Goal: Task Accomplishment & Management: Use online tool/utility

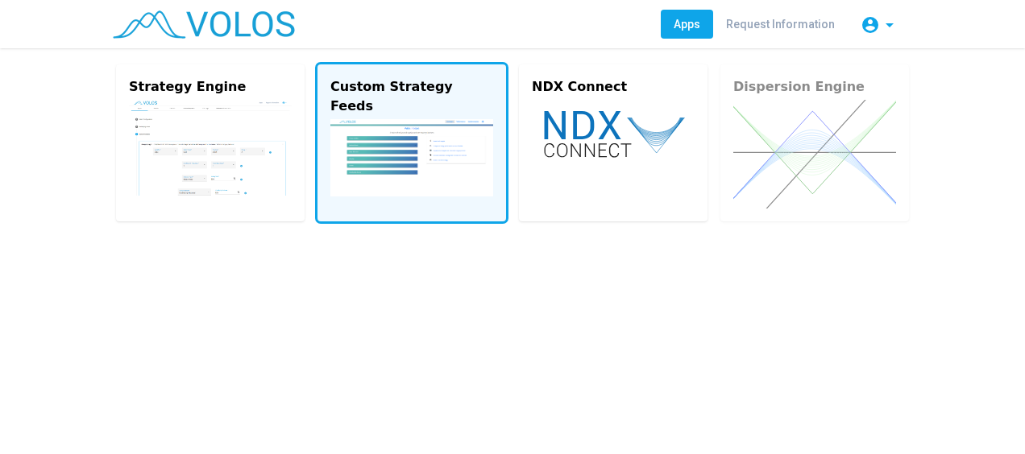
click at [425, 131] on img at bounding box center [411, 157] width 163 height 77
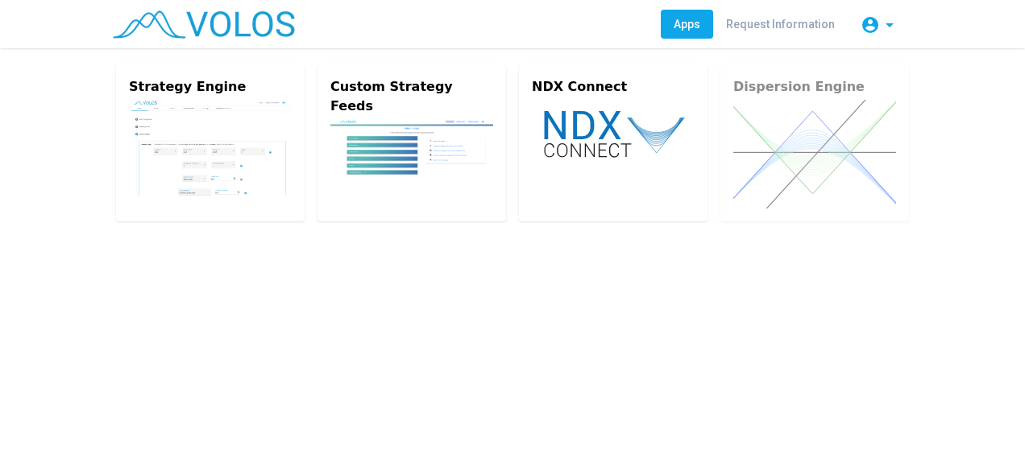
click at [218, 26] on img at bounding box center [204, 24] width 182 height 28
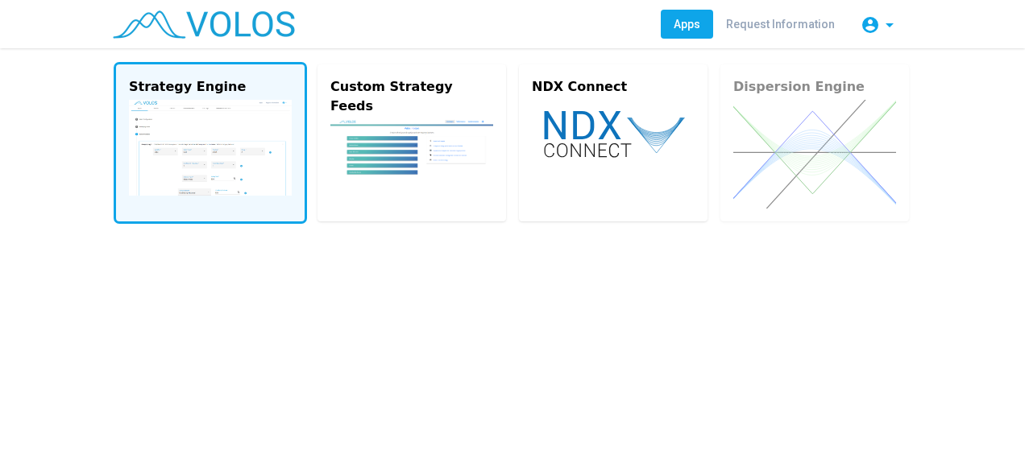
click at [250, 135] on img at bounding box center [210, 148] width 163 height 96
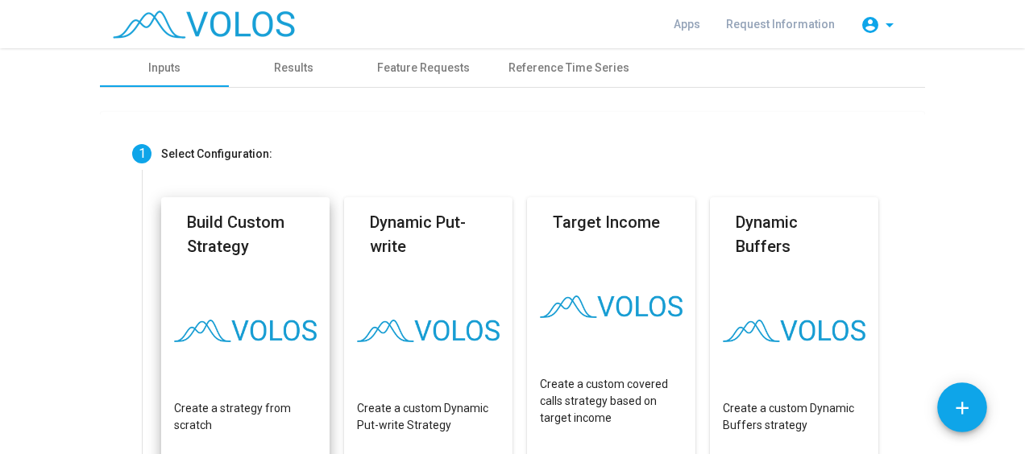
click at [234, 293] on mat-card "Build Custom Strategy Create a strategy from scratch" at bounding box center [245, 358] width 168 height 322
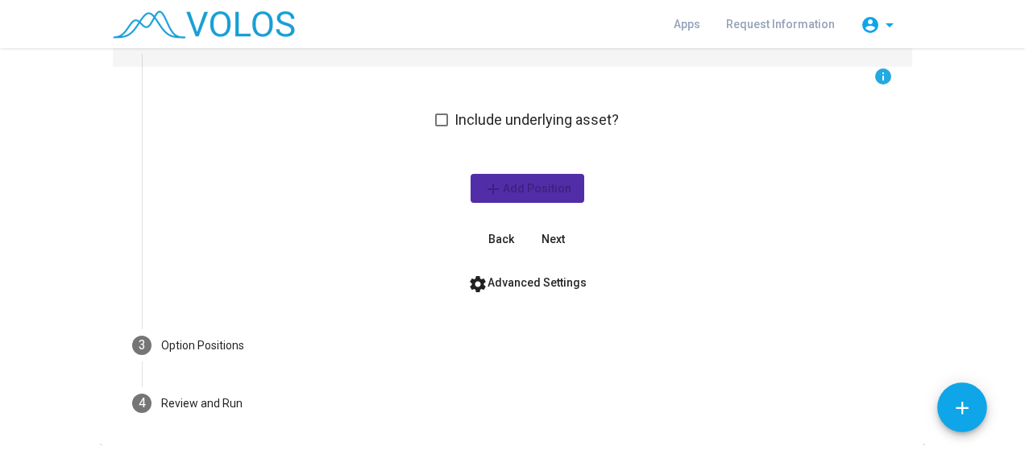
scroll to position [174, 0]
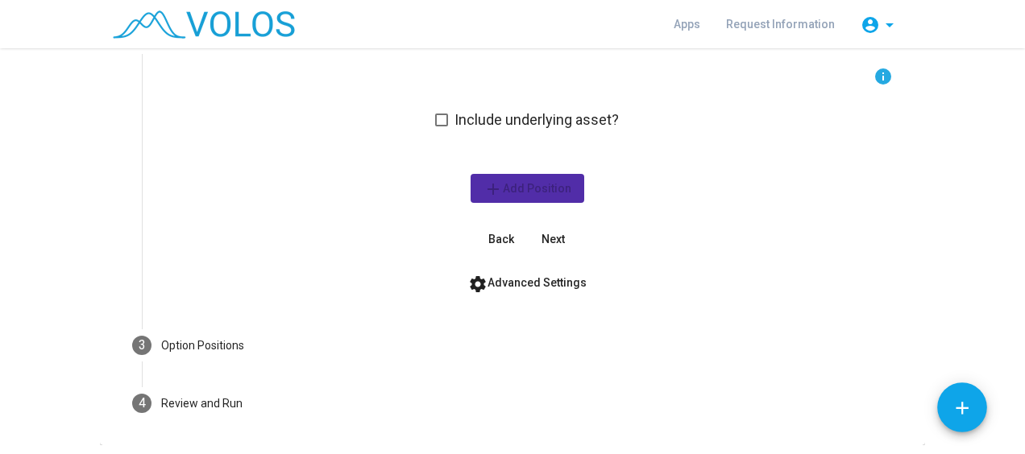
click at [438, 114] on span at bounding box center [441, 120] width 13 height 13
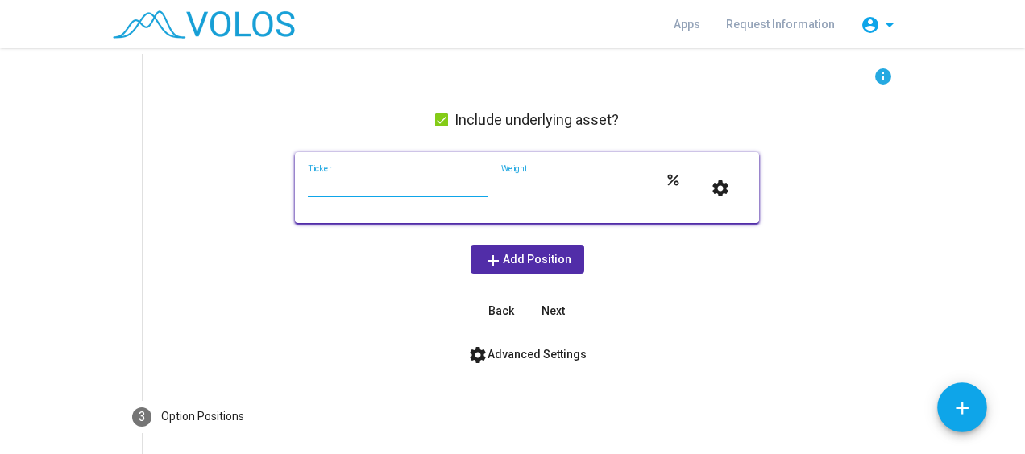
click at [392, 185] on input "Ticker" at bounding box center [398, 185] width 180 height 13
type input "***"
click at [356, 122] on div "info Include underlying asset? *** Ticker *** Weight percent settings add Add P…" at bounding box center [527, 196] width 732 height 259
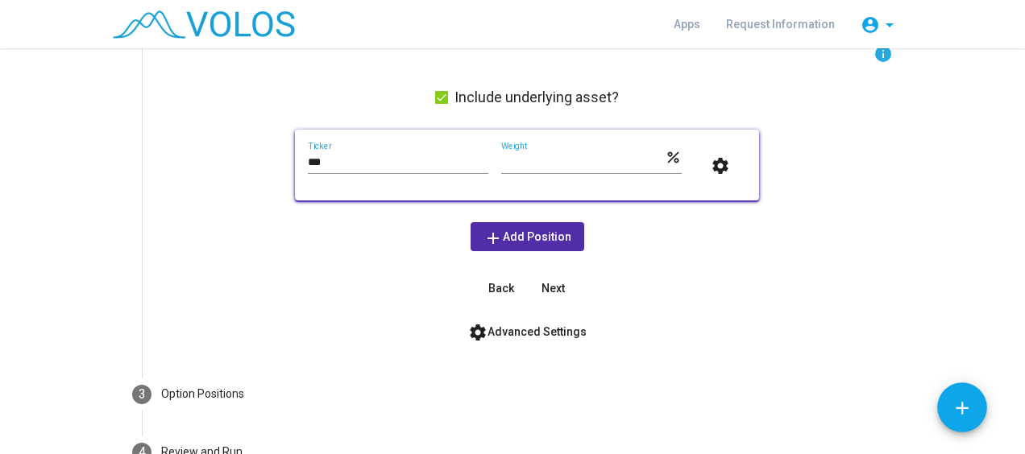
scroll to position [201, 0]
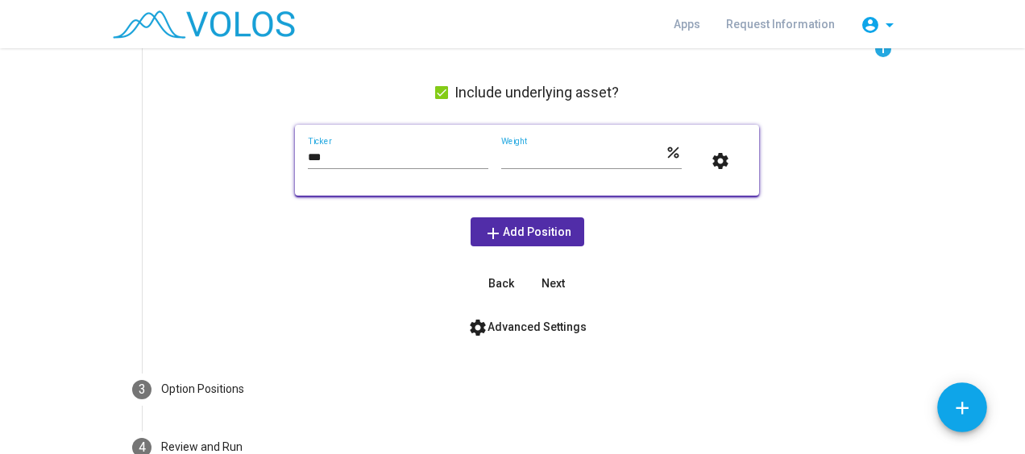
click at [714, 164] on mat-icon "settings" at bounding box center [720, 160] width 19 height 19
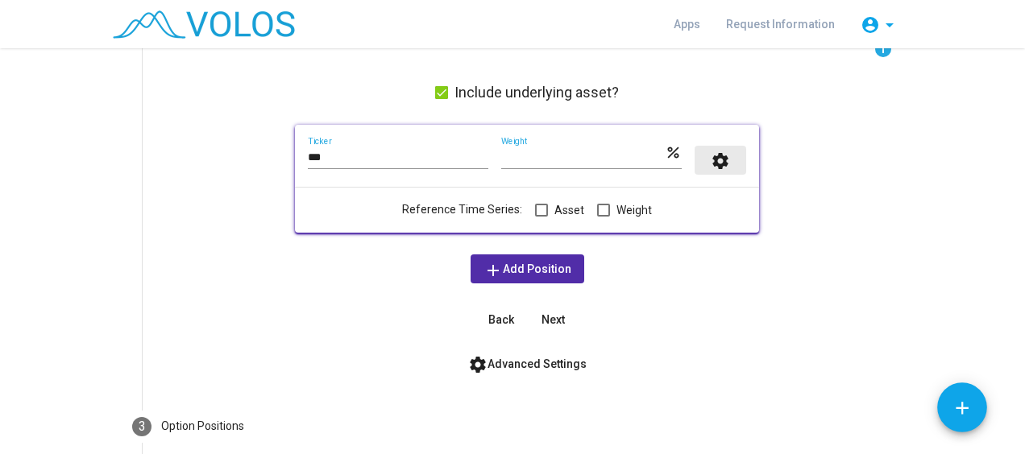
click at [718, 164] on mat-icon "settings" at bounding box center [720, 160] width 19 height 19
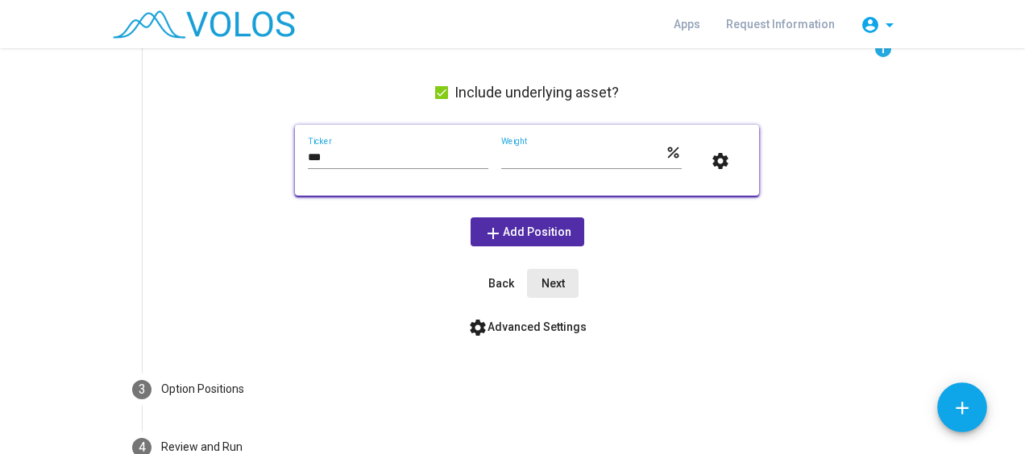
click at [545, 281] on span "Next" at bounding box center [552, 283] width 23 height 13
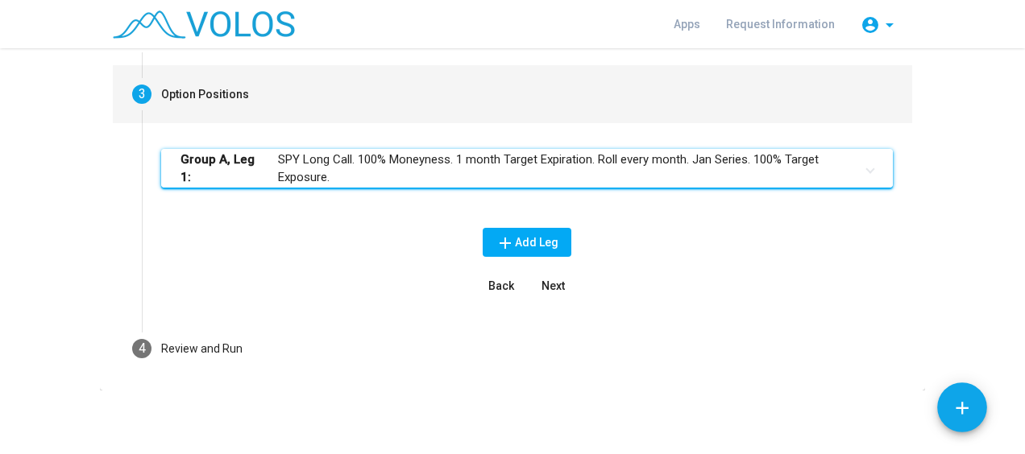
click at [606, 165] on mat-panel-title "Group A, Leg 1: SPY Long Call. 100% Moneyness. 1 month Target Expiration. Roll …" at bounding box center [517, 169] width 674 height 36
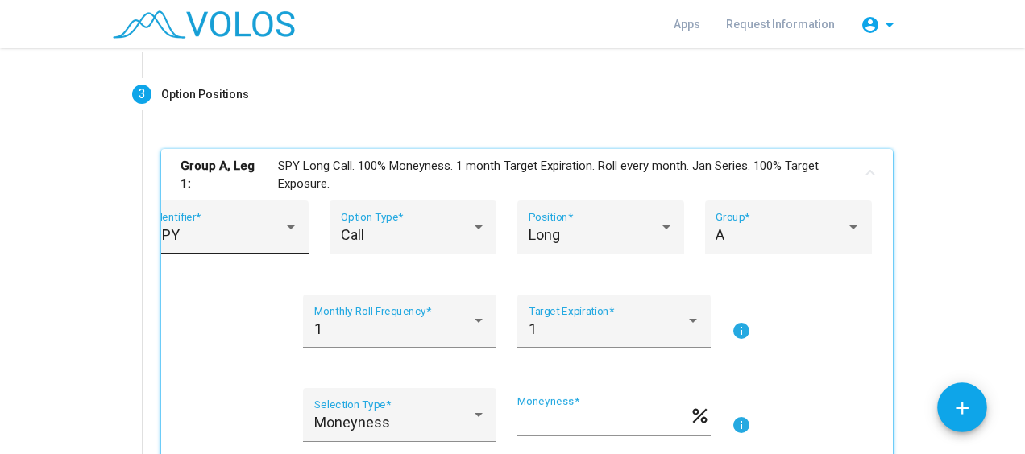
click at [226, 230] on div "SPY" at bounding box center [218, 235] width 131 height 16
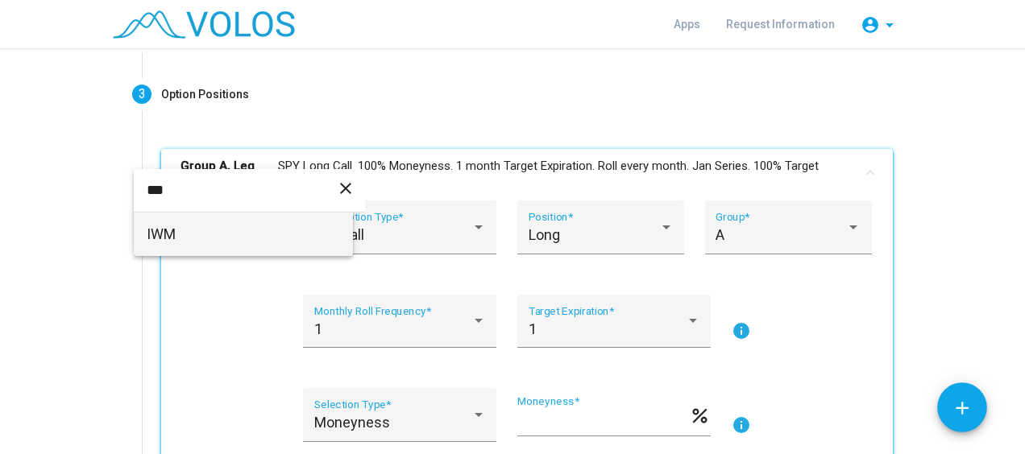
type input "***"
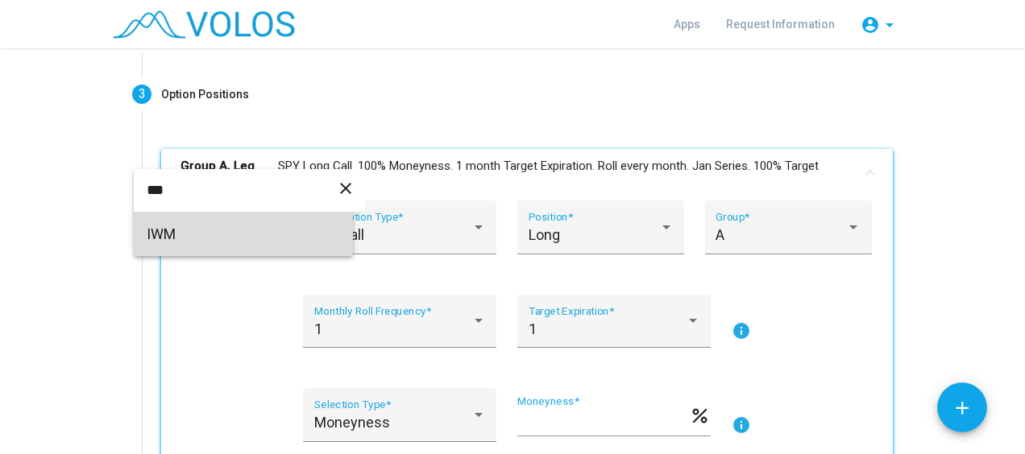
click at [207, 234] on span "IWM" at bounding box center [243, 235] width 193 height 44
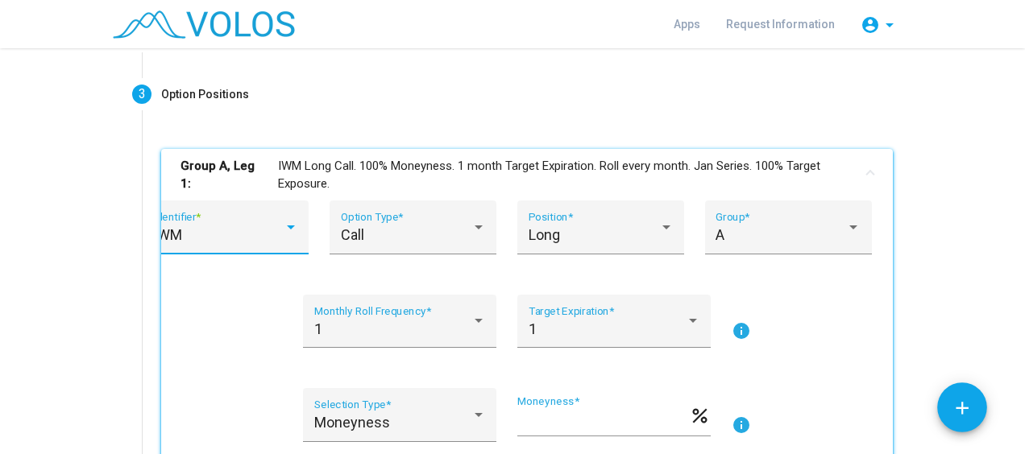
click at [186, 313] on div "1 Monthly Roll Frequency * 1 Target Expiration * info" at bounding box center [526, 331] width 693 height 73
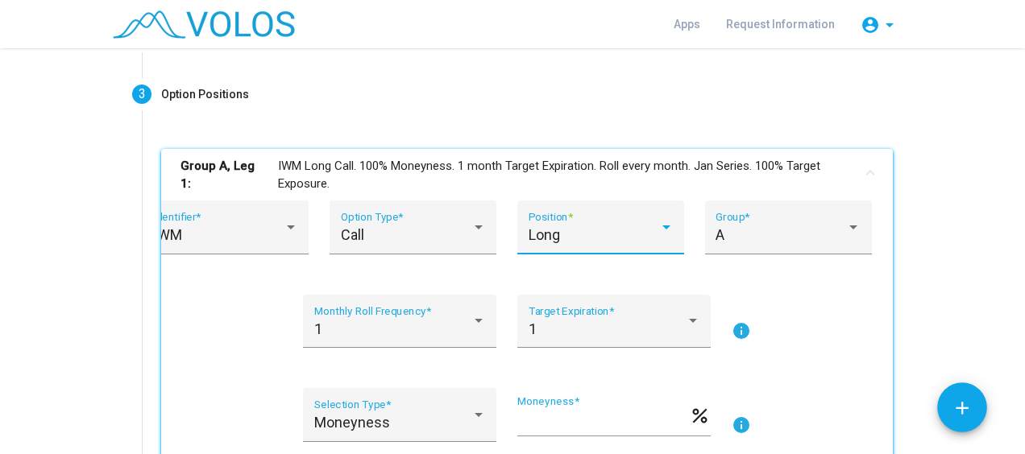
click at [566, 234] on div "Long" at bounding box center [594, 235] width 131 height 16
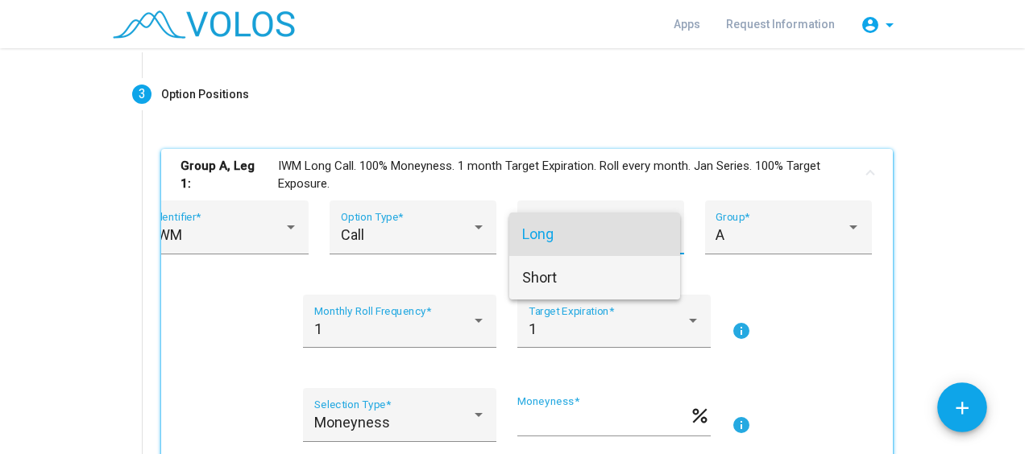
click at [543, 280] on span "Short" at bounding box center [594, 278] width 145 height 44
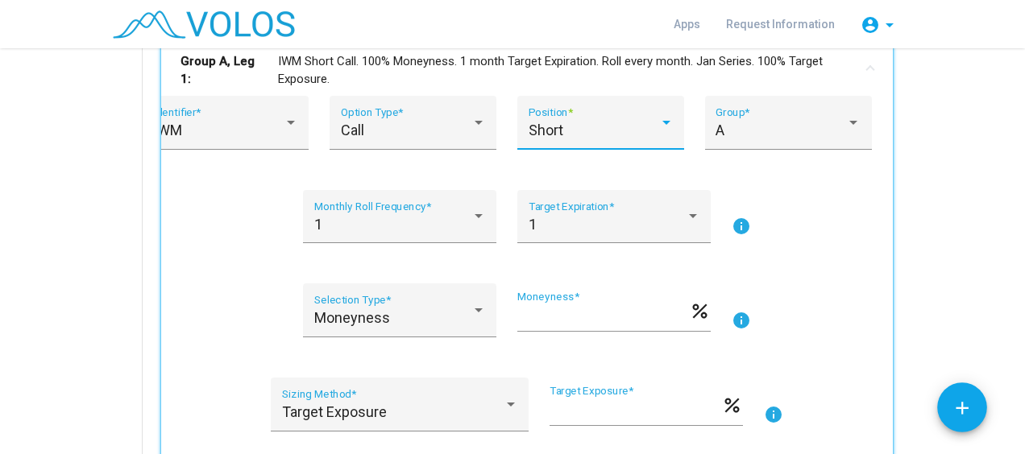
scroll to position [279, 0]
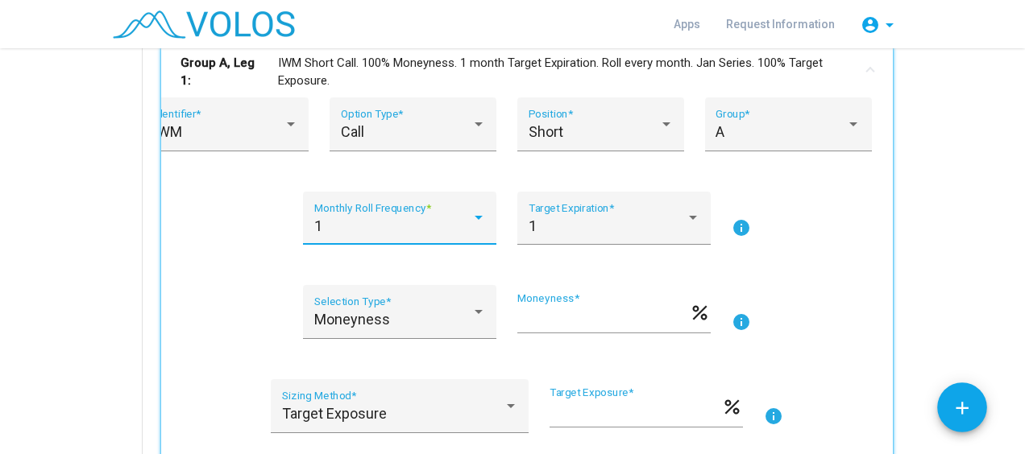
click at [409, 221] on div "1" at bounding box center [392, 226] width 157 height 16
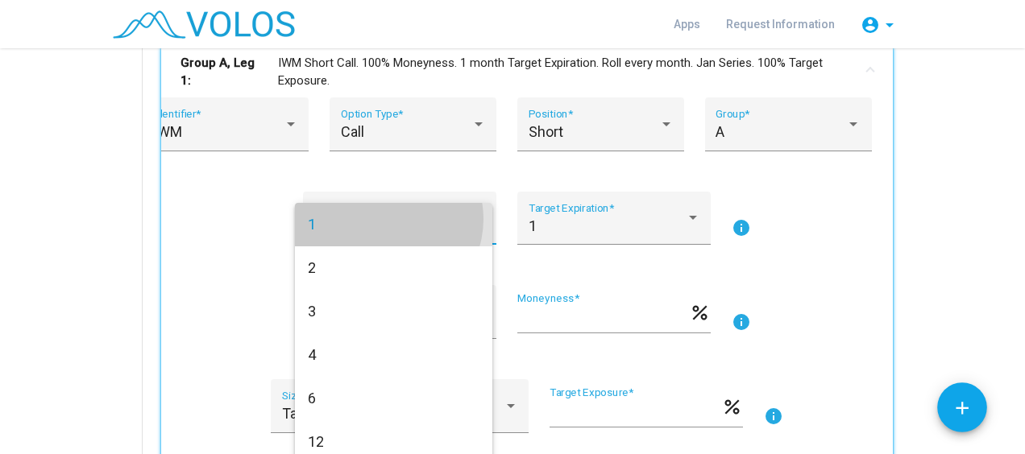
click at [384, 219] on span "1" at bounding box center [394, 225] width 172 height 44
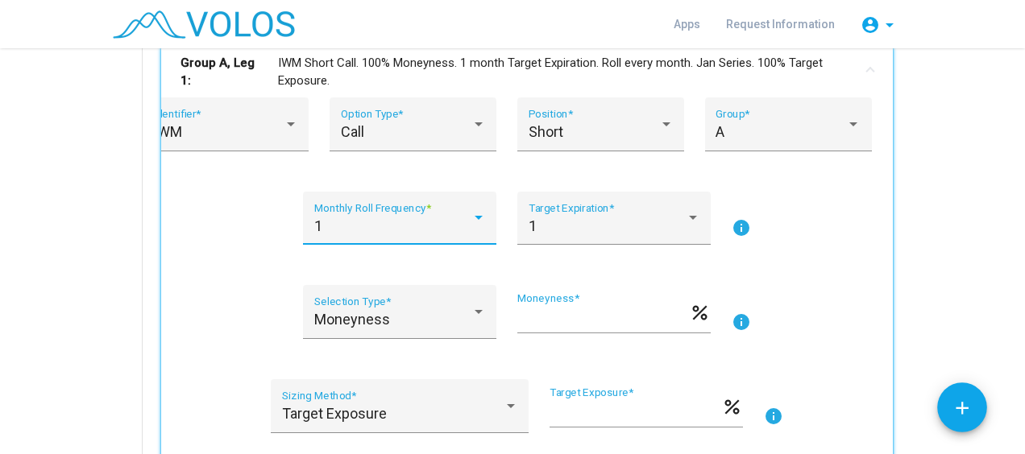
scroll to position [305, 0]
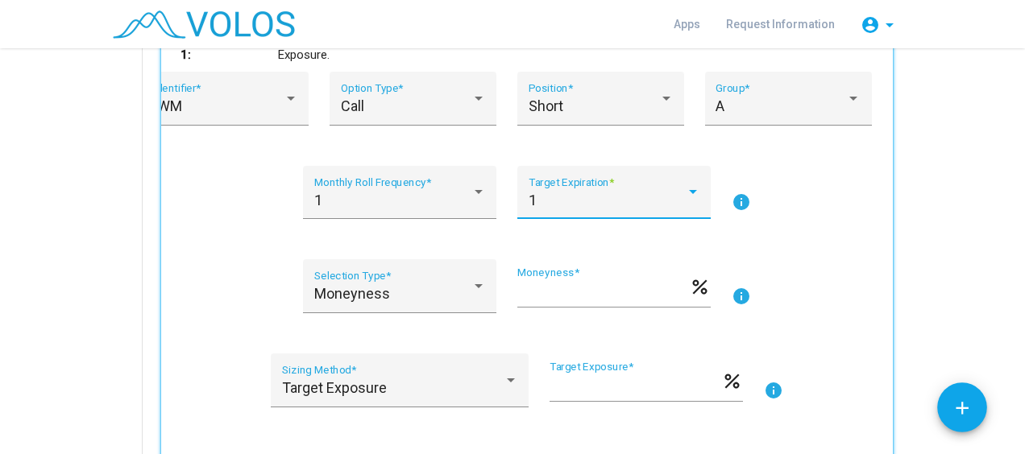
click at [630, 194] on div "1" at bounding box center [607, 201] width 157 height 16
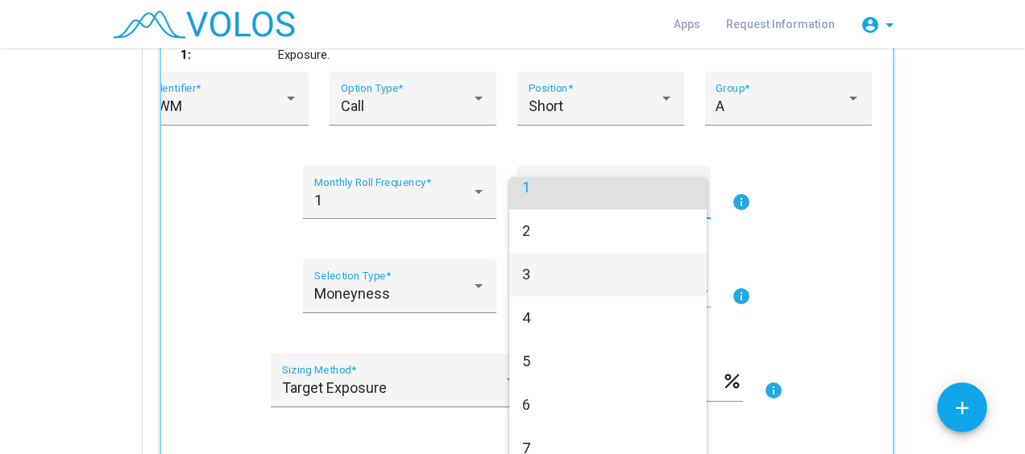
scroll to position [0, 0]
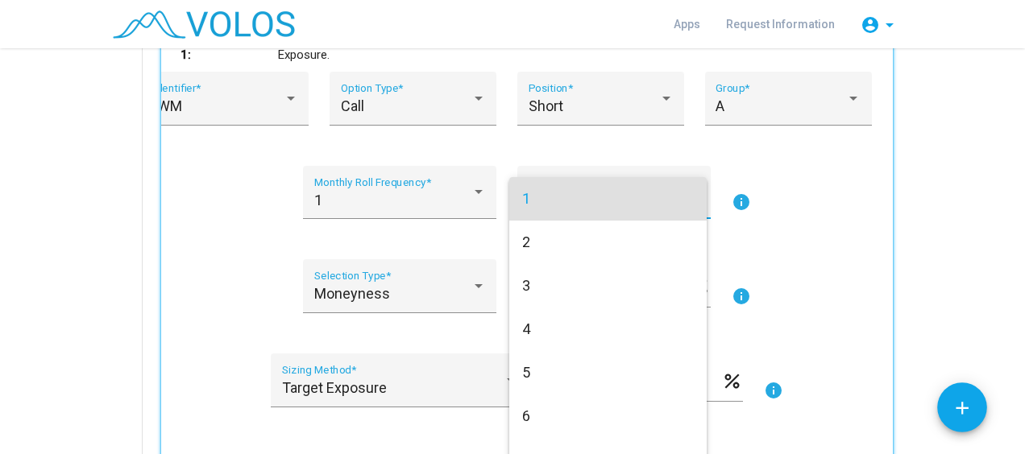
click at [596, 198] on span "1" at bounding box center [608, 199] width 172 height 44
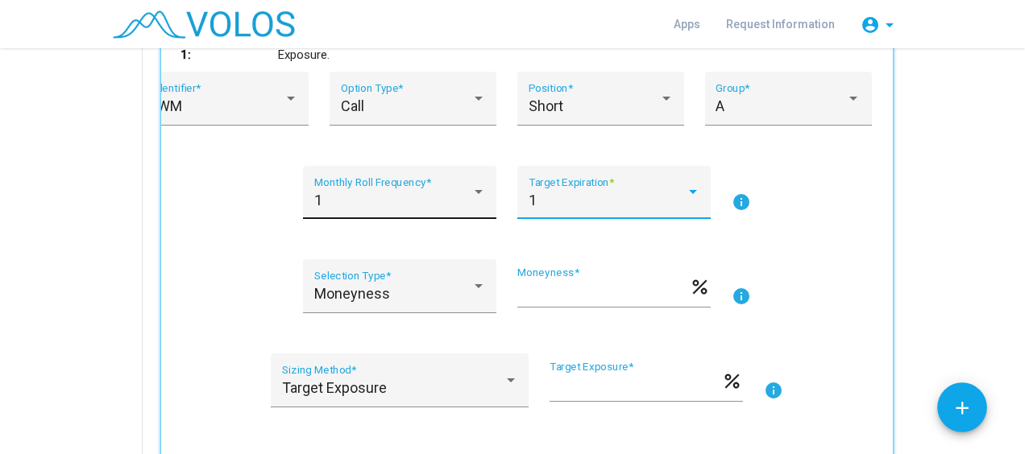
click at [425, 202] on div "1" at bounding box center [392, 201] width 157 height 16
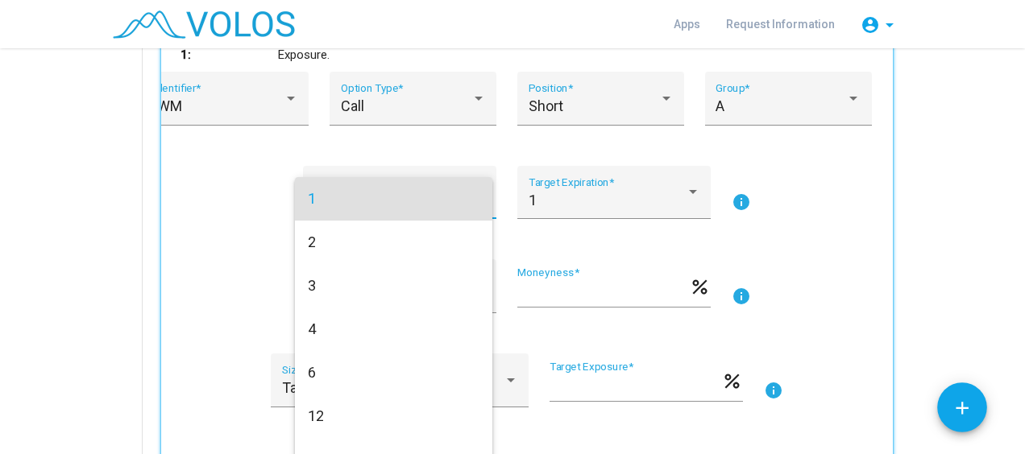
click at [188, 223] on div at bounding box center [512, 227] width 1025 height 454
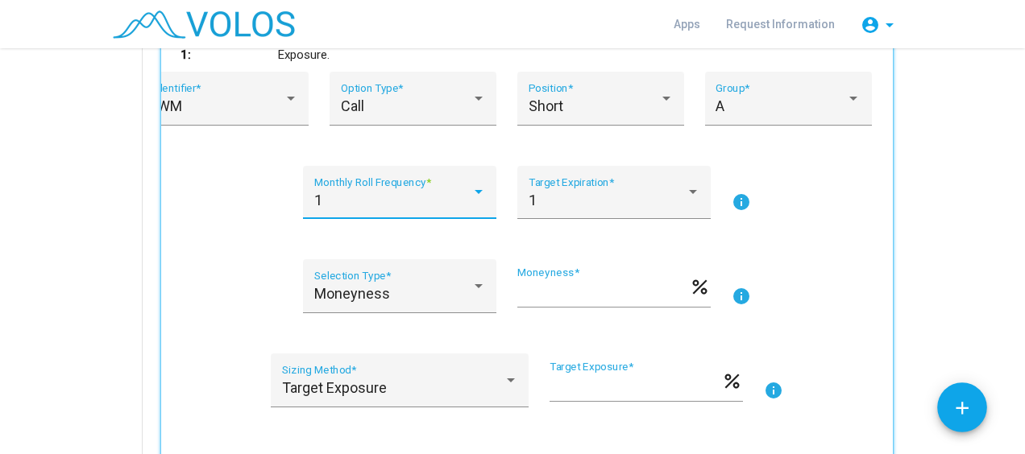
click at [359, 195] on div "1" at bounding box center [392, 201] width 157 height 16
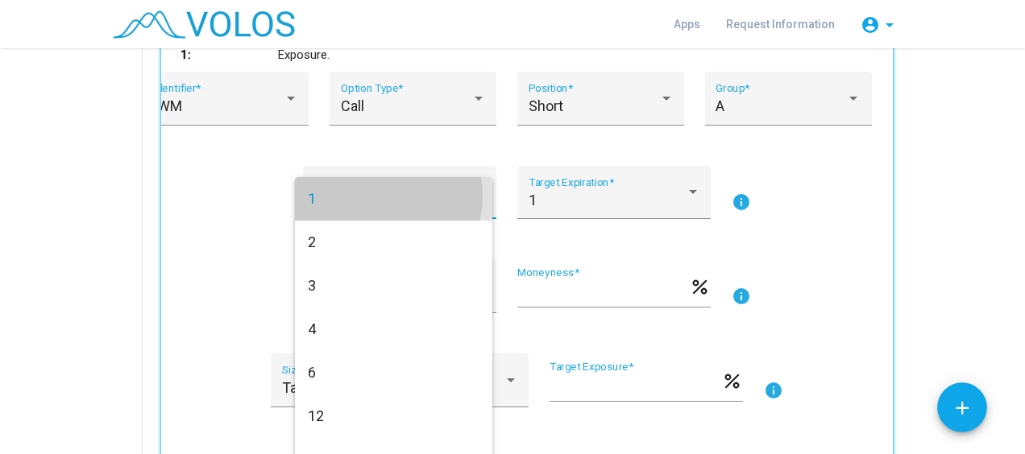
click at [367, 196] on span "1" at bounding box center [394, 199] width 172 height 44
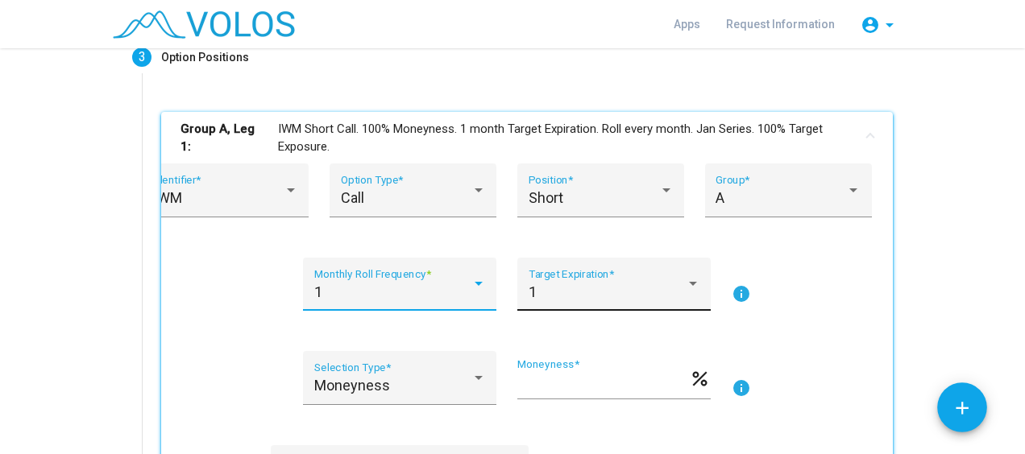
scroll to position [255, 0]
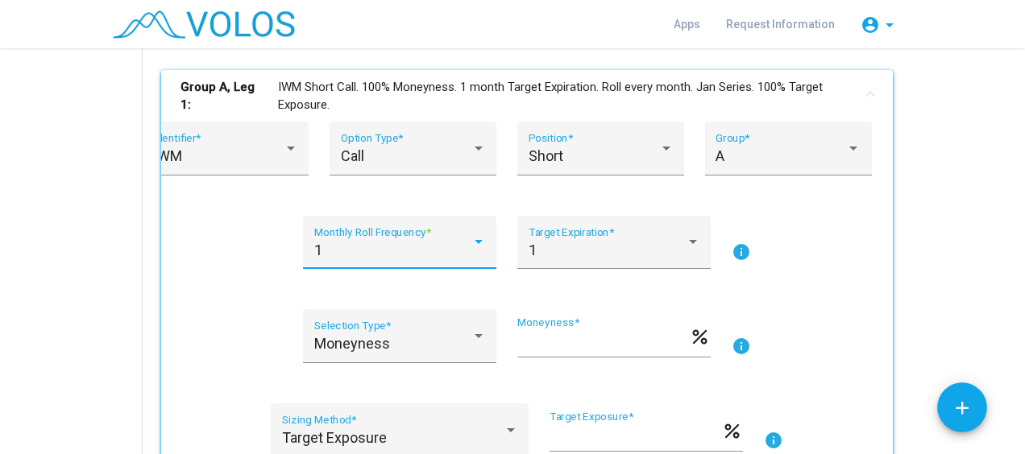
click at [426, 255] on div "1" at bounding box center [392, 251] width 157 height 16
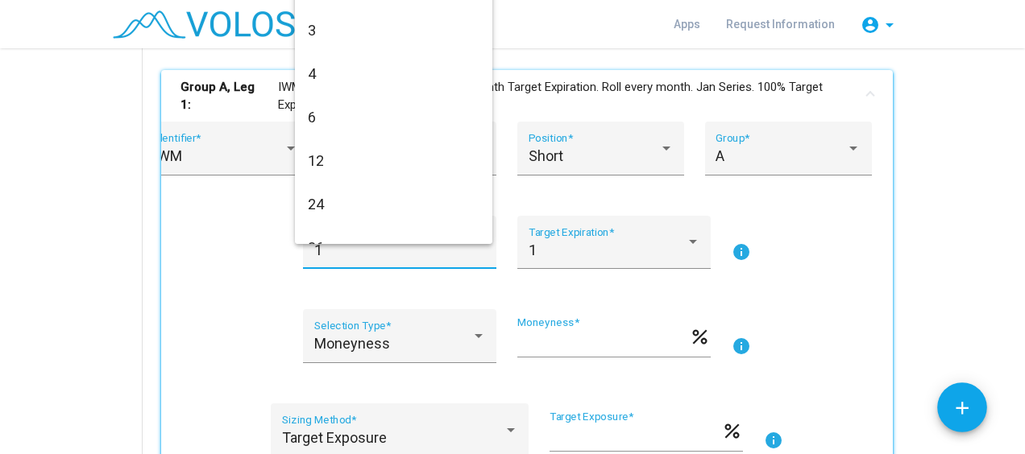
click at [293, 235] on div at bounding box center [512, 227] width 1025 height 454
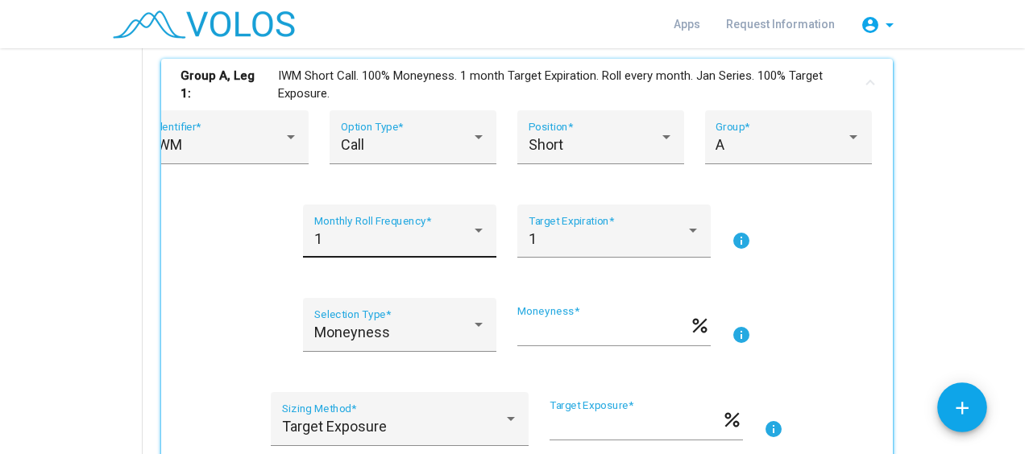
scroll to position [264, 0]
click at [423, 247] on div "1" at bounding box center [392, 241] width 157 height 16
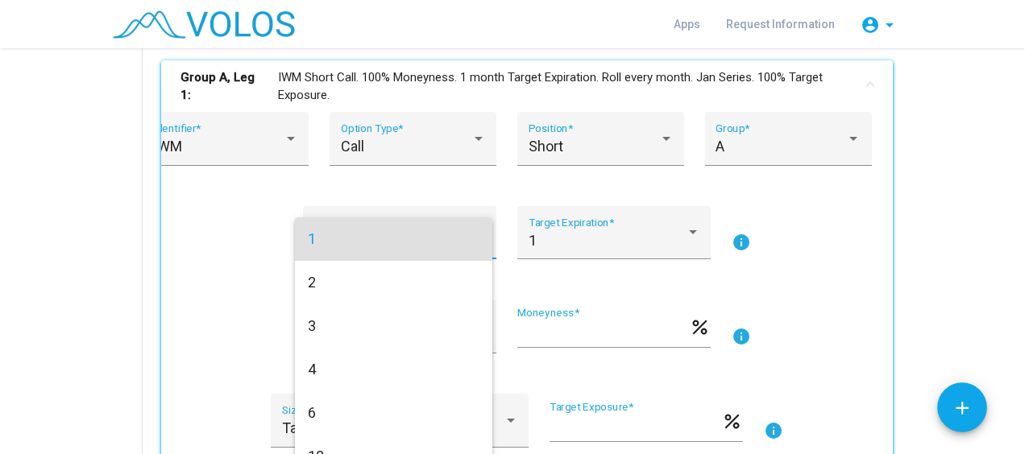
click at [239, 250] on div at bounding box center [512, 227] width 1025 height 454
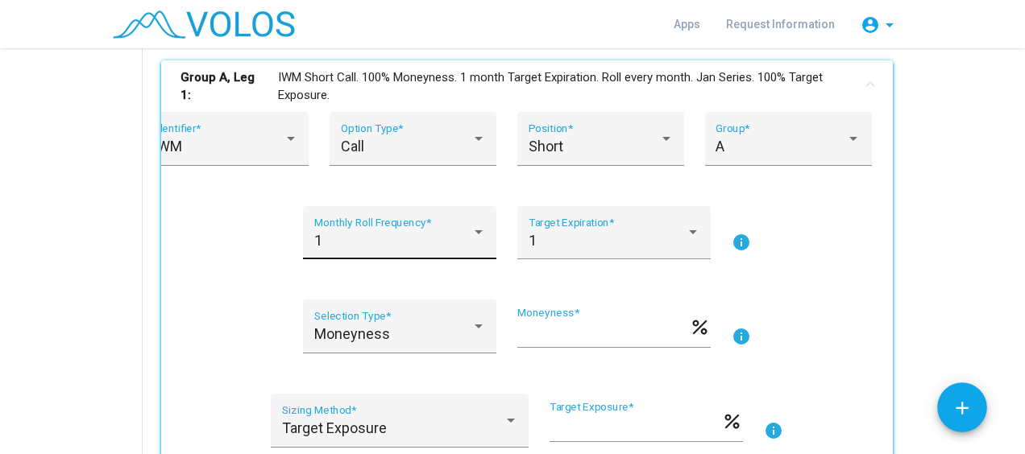
click at [384, 238] on div "1" at bounding box center [392, 241] width 157 height 16
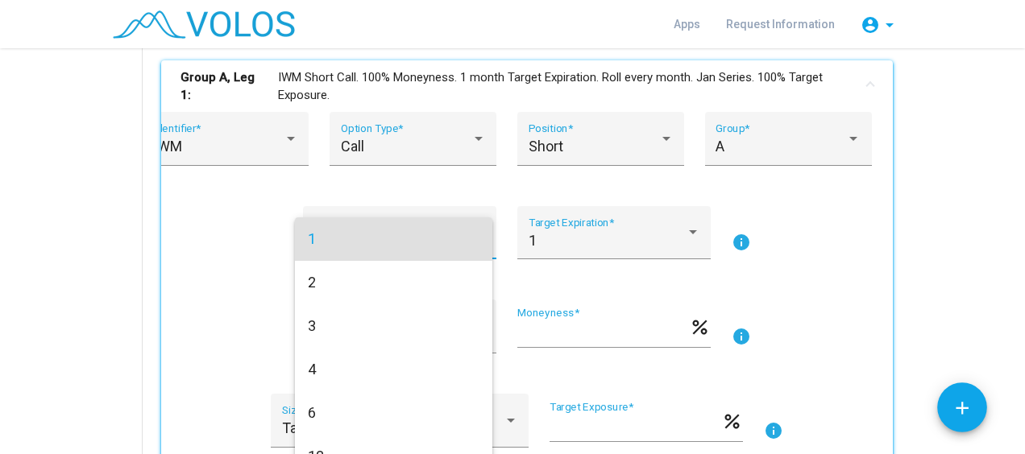
click at [218, 265] on div at bounding box center [512, 227] width 1025 height 454
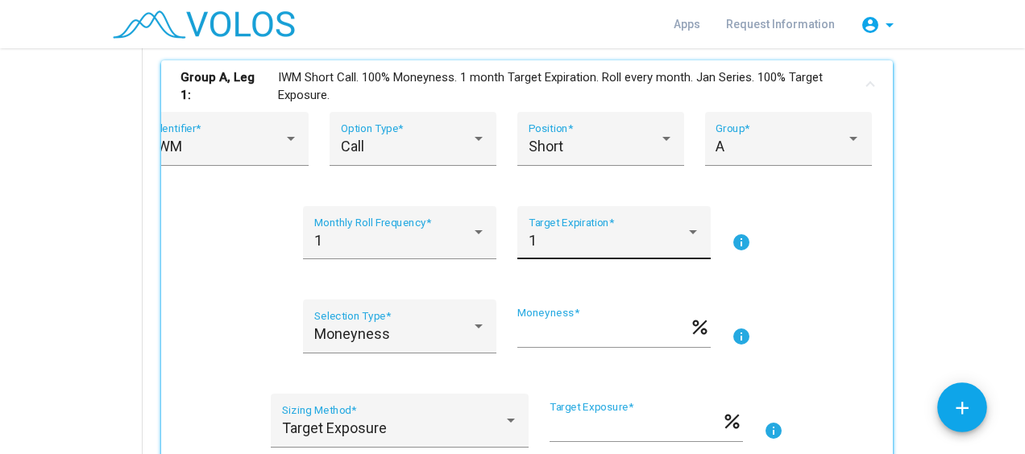
click at [602, 236] on div "1" at bounding box center [607, 241] width 157 height 16
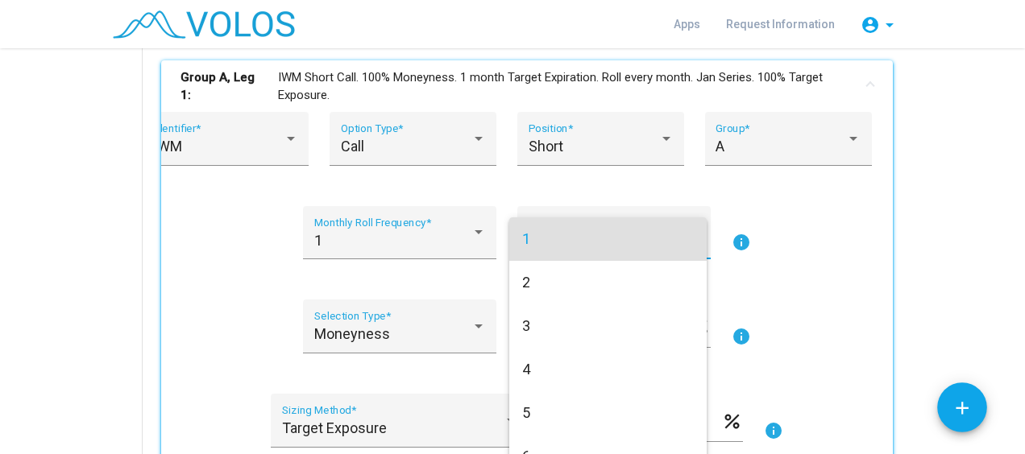
click at [171, 253] on div at bounding box center [512, 227] width 1025 height 454
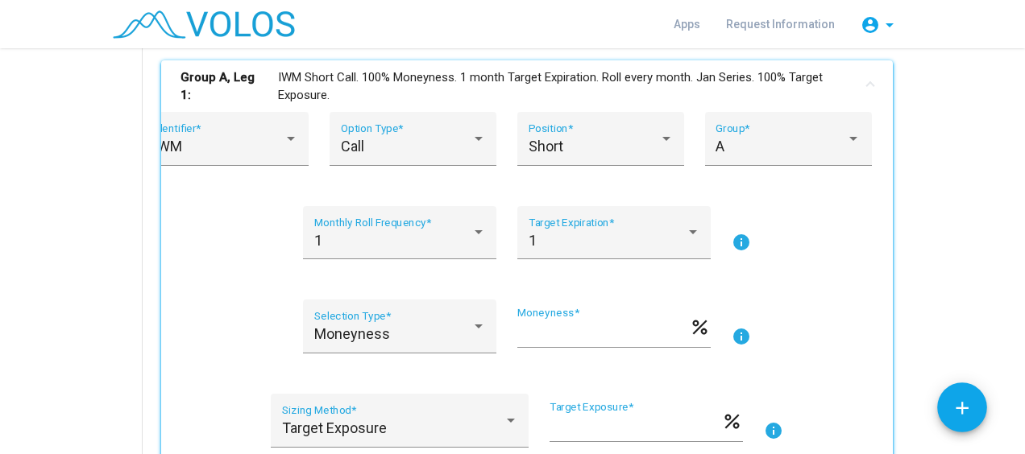
scroll to position [238, 0]
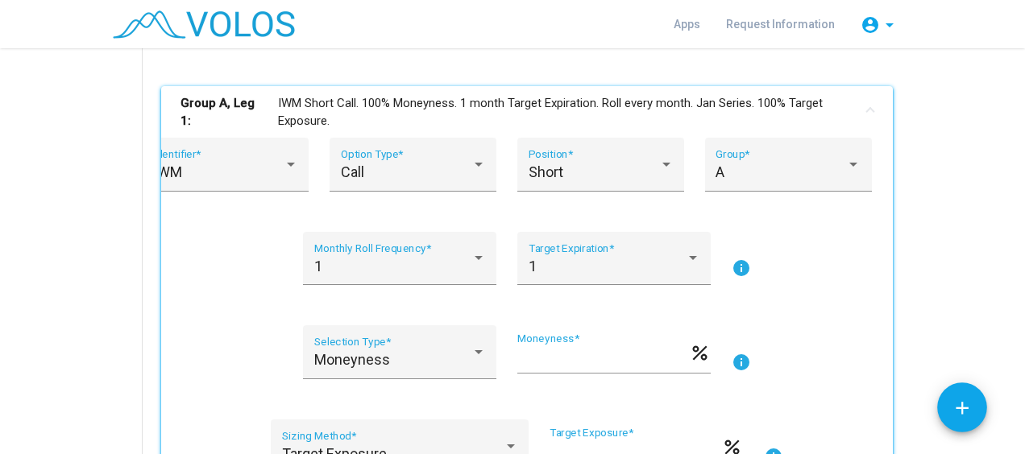
click at [732, 274] on mat-icon "info" at bounding box center [741, 268] width 19 height 19
